Goal: Task Accomplishment & Management: Use online tool/utility

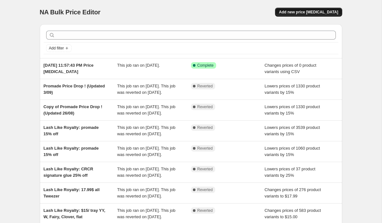
click at [322, 9] on button "Add new price [MEDICAL_DATA]" at bounding box center [308, 12] width 67 height 9
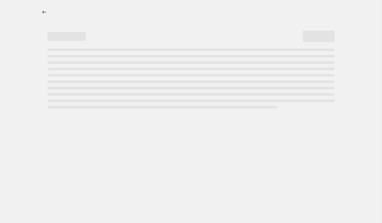
select select "percentage"
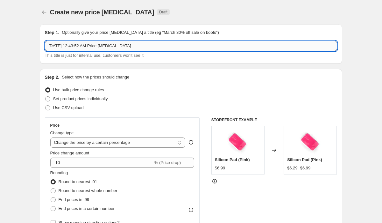
click at [98, 45] on input "Sep 6, 2025, 12:43:52 AM Price change job" at bounding box center [191, 46] width 293 height 10
type input "promade 15% price drop"
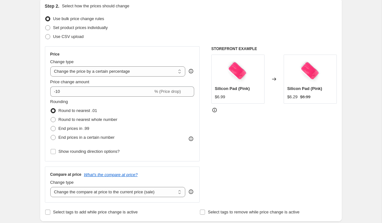
scroll to position [75, 0]
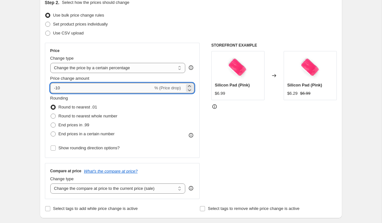
click at [87, 90] on input "-10" at bounding box center [101, 88] width 103 height 10
type input "-15"
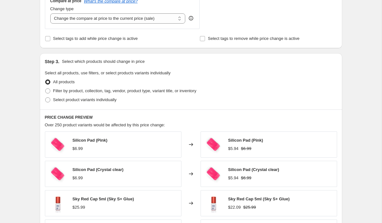
scroll to position [255, 0]
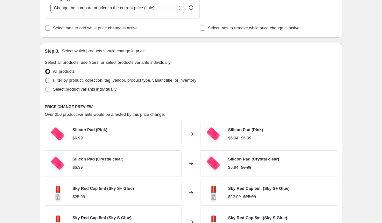
click at [70, 82] on span "Filter by product, collection, tag, vendor, product type, variant title, or inv…" at bounding box center [124, 80] width 143 height 5
click at [46, 78] on input "Filter by product, collection, tag, vendor, product type, variant title, or inv…" at bounding box center [45, 78] width 0 height 0
radio input "true"
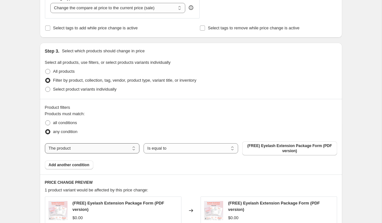
click at [88, 148] on select "The product The product's collection The product's tag The product's vendor The…" at bounding box center [92, 148] width 95 height 10
select select "collection"
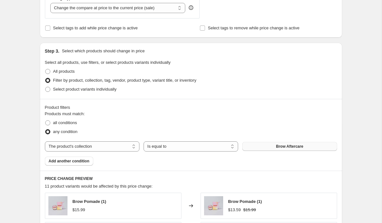
click at [263, 144] on button "Brow Aftercare" at bounding box center [289, 146] width 95 height 9
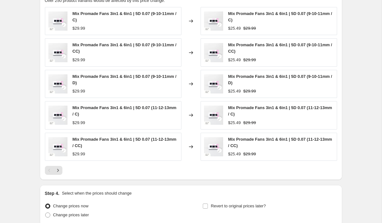
scroll to position [496, 0]
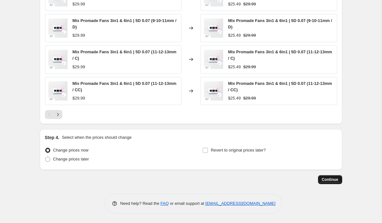
click at [326, 178] on span "Continue" at bounding box center [330, 179] width 17 height 5
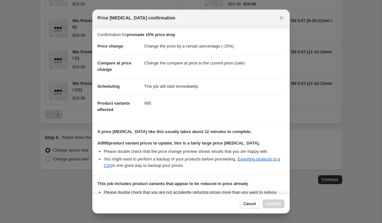
scroll to position [81, 0]
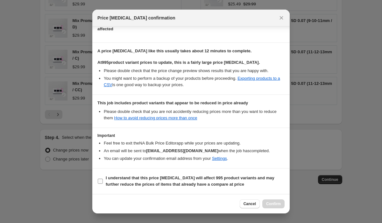
click at [170, 175] on span "I understand that this price change job will affect 995 product variants and ma…" at bounding box center [195, 181] width 179 height 13
click at [103, 178] on input "I understand that this price change job will affect 995 product variants and ma…" at bounding box center [100, 180] width 5 height 5
checkbox input "true"
click at [268, 201] on button "Confirm" at bounding box center [274, 203] width 22 height 9
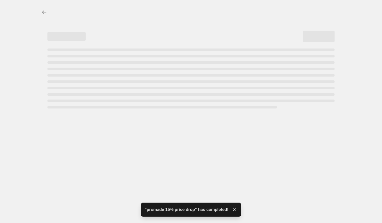
select select "percentage"
select select "collection"
